Goal: Task Accomplishment & Management: Use online tool/utility

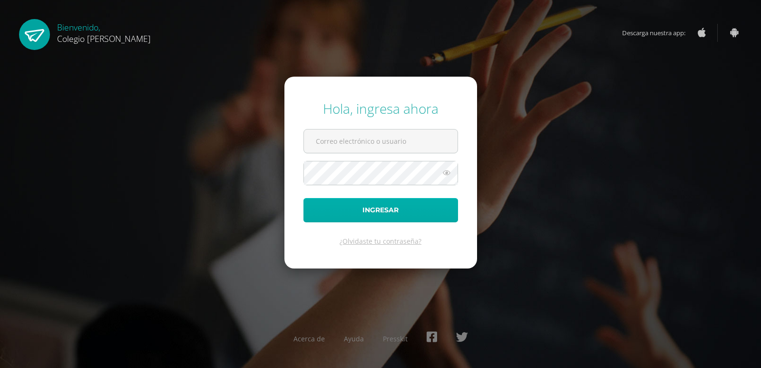
type input "COS0119@osoriosandoval.edu.gt"
click at [391, 212] on button "Ingresar" at bounding box center [381, 210] width 155 height 24
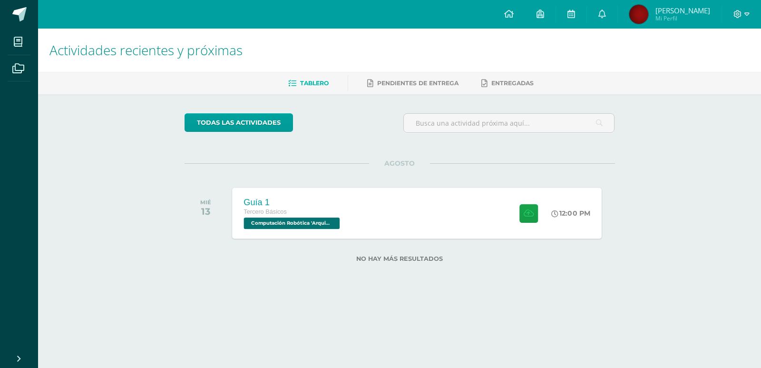
click at [454, 213] on div "Guía 1 Tercero Básicos Computación Robótica '[PERSON_NAME]' 12:00 PM Guía 1 Com…" at bounding box center [417, 212] width 370 height 51
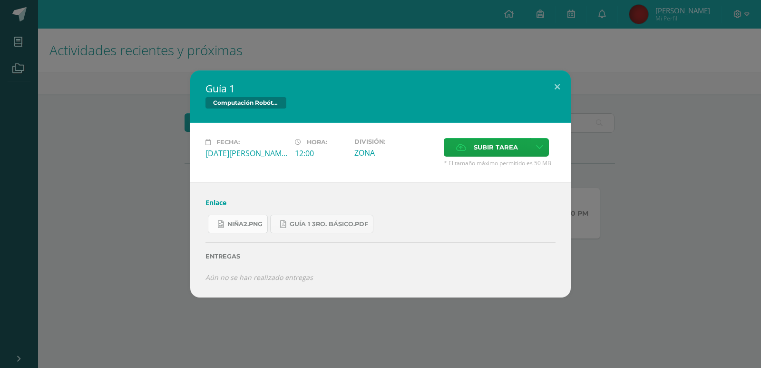
click at [242, 223] on span "niña2.png" at bounding box center [244, 224] width 35 height 8
